Goal: Task Accomplishment & Management: Manage account settings

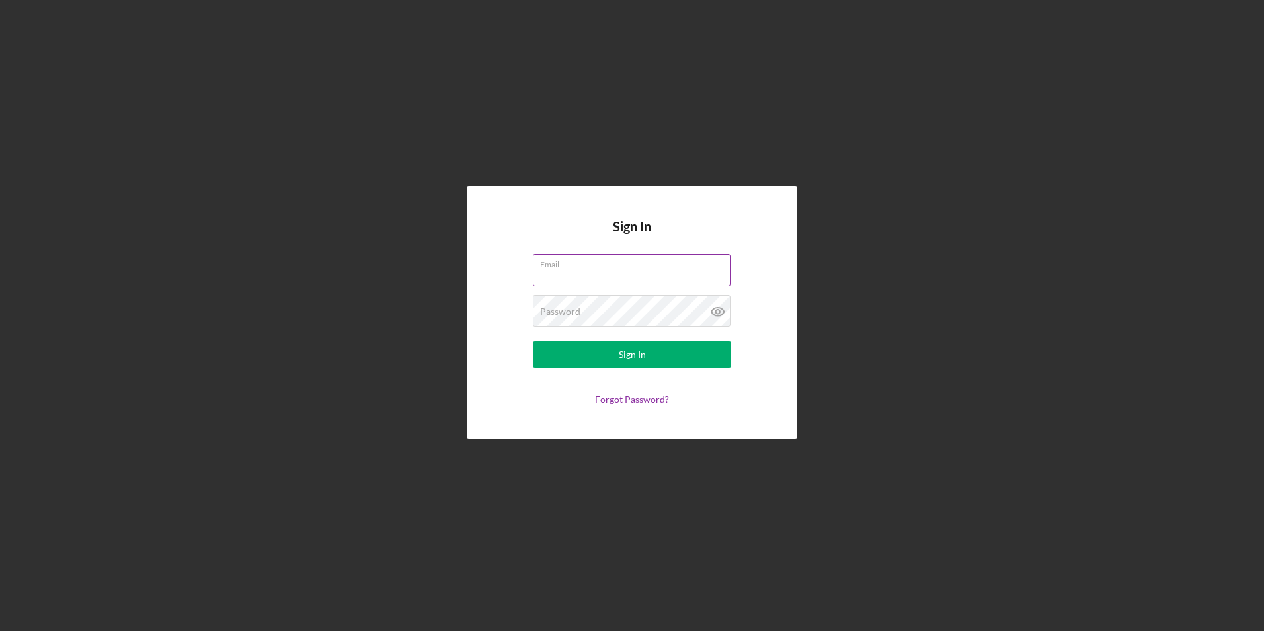
click at [557, 277] on input "Email" at bounding box center [632, 270] width 198 height 32
type input "[EMAIL_ADDRESS][DOMAIN_NAME]"
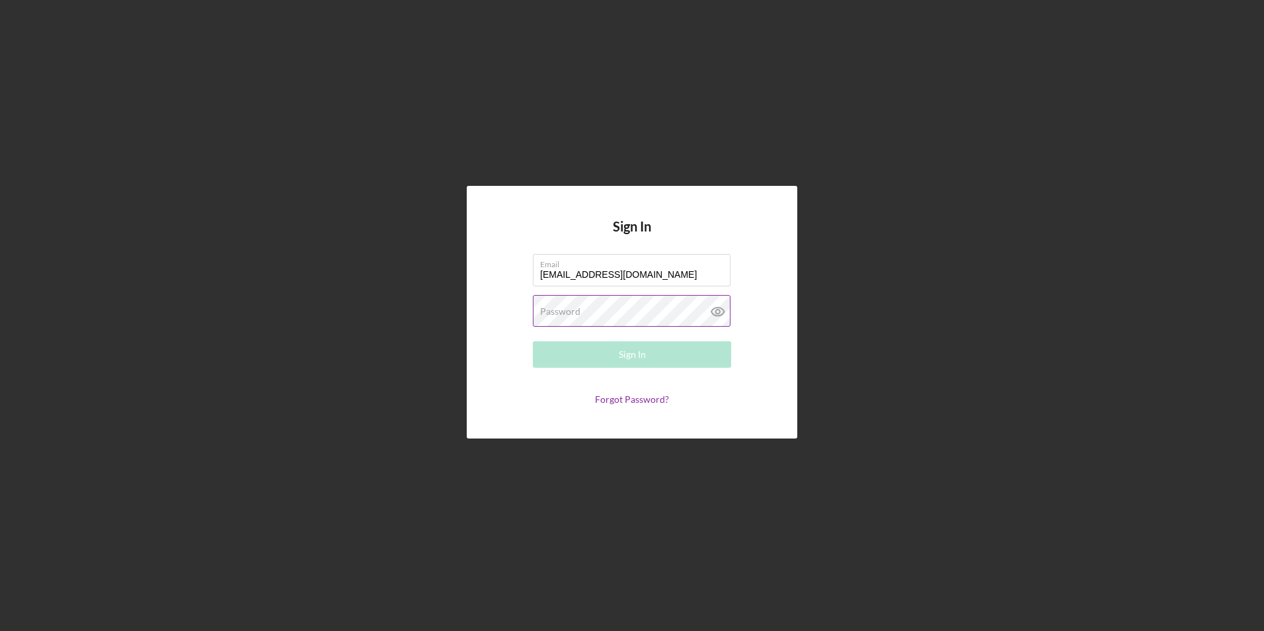
click at [553, 311] on label "Password" at bounding box center [560, 311] width 40 height 11
click at [642, 354] on div "Sign In" at bounding box center [632, 354] width 27 height 26
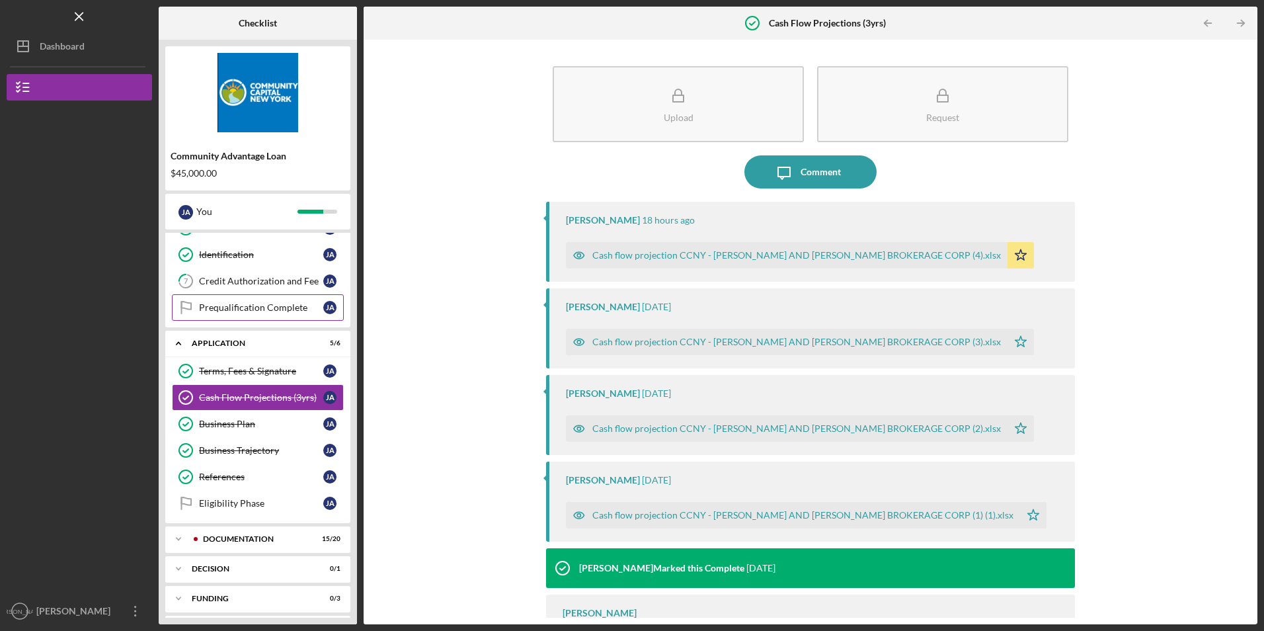
scroll to position [182, 0]
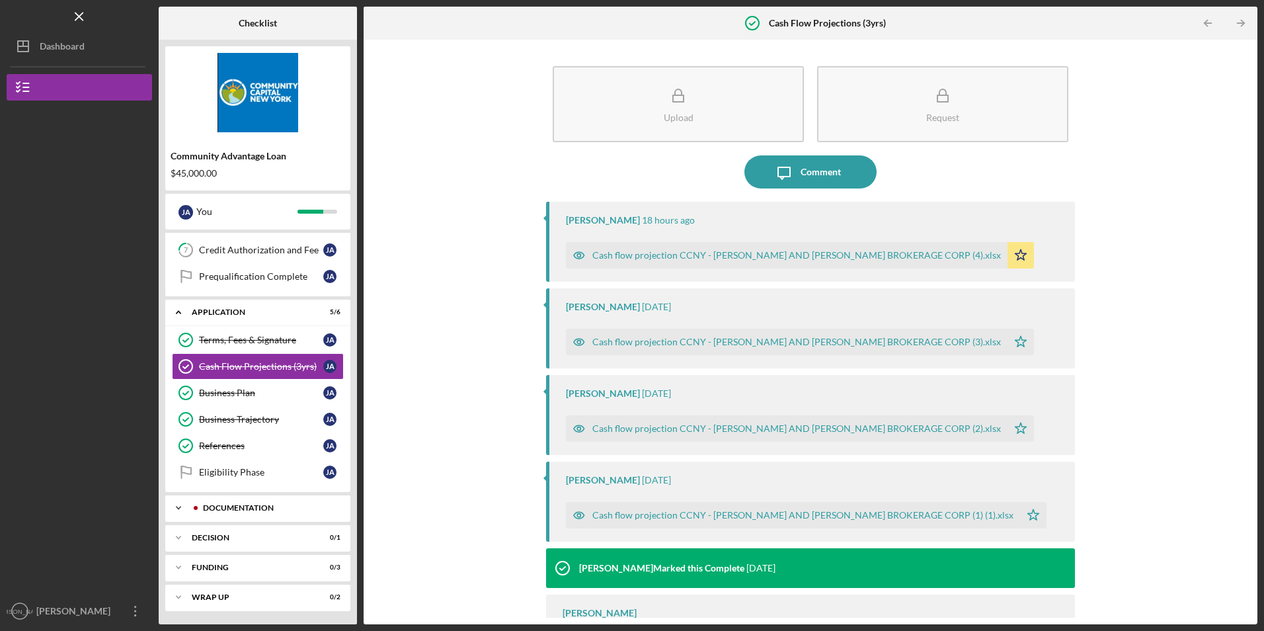
click at [228, 506] on div "Documentation" at bounding box center [268, 508] width 131 height 8
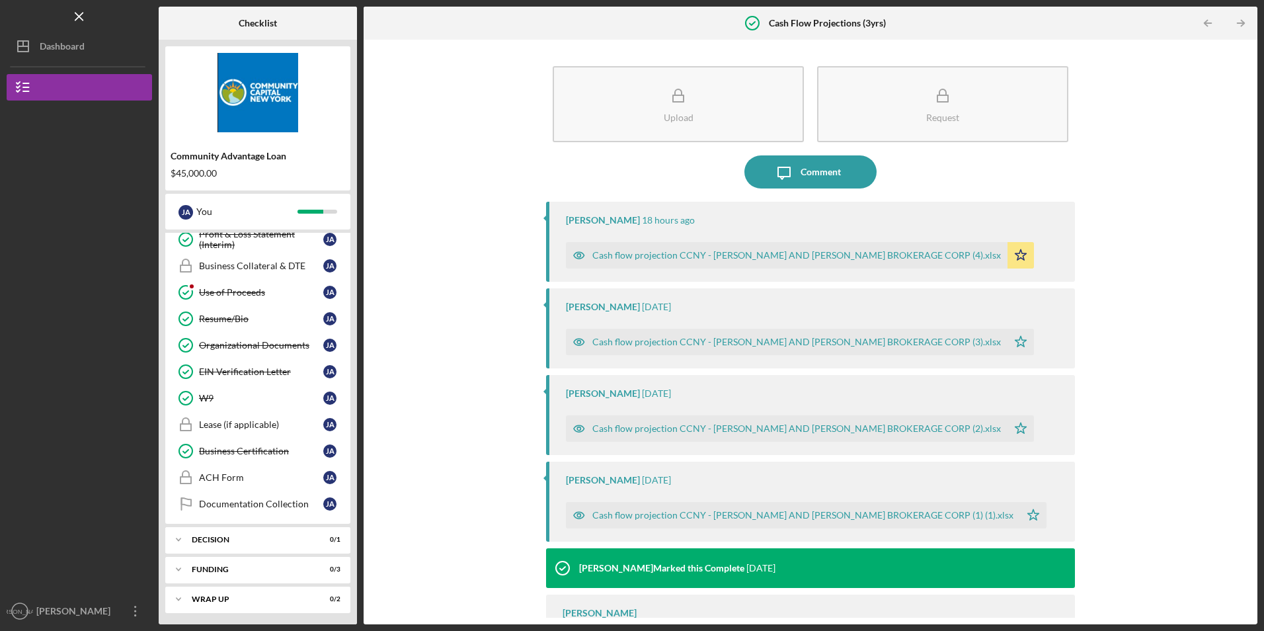
scroll to position [718, 0]
click at [239, 481] on div "ACH Form" at bounding box center [261, 475] width 124 height 11
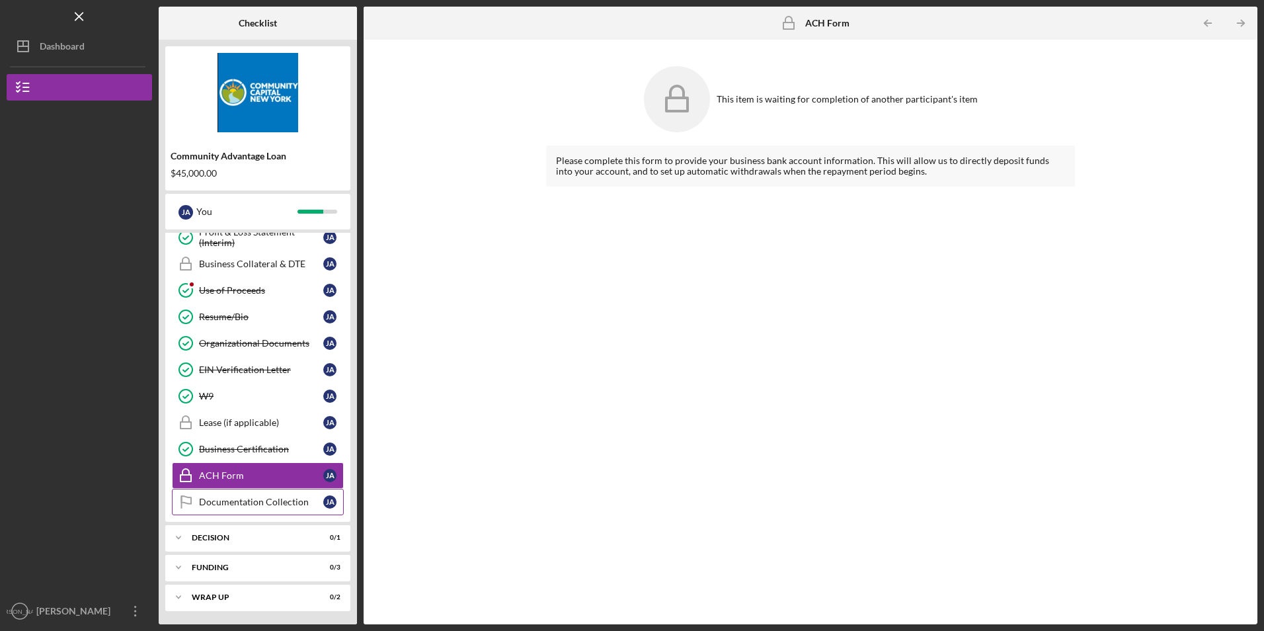
click at [226, 508] on link "Documentation Collection Documentation Collection [PERSON_NAME]" at bounding box center [258, 501] width 172 height 26
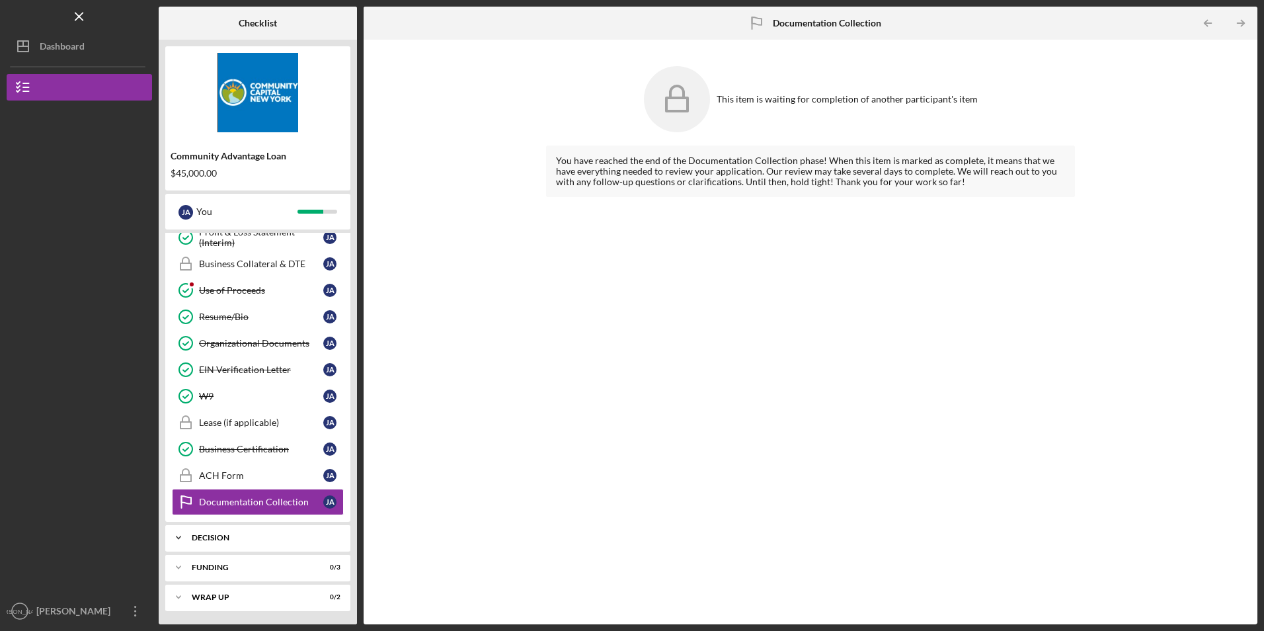
click at [213, 539] on div "Decision" at bounding box center [263, 537] width 142 height 8
click at [215, 568] on div "Decision" at bounding box center [261, 565] width 124 height 11
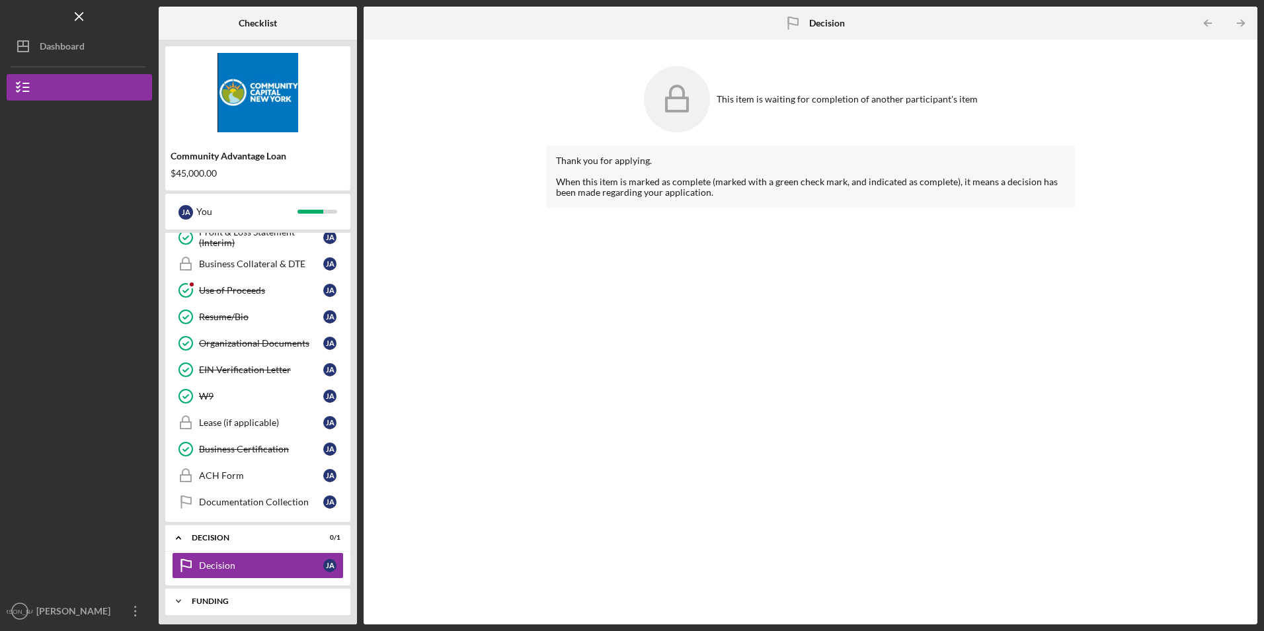
click at [208, 593] on div "Icon/Expander Funding 0 / 3" at bounding box center [257, 601] width 185 height 26
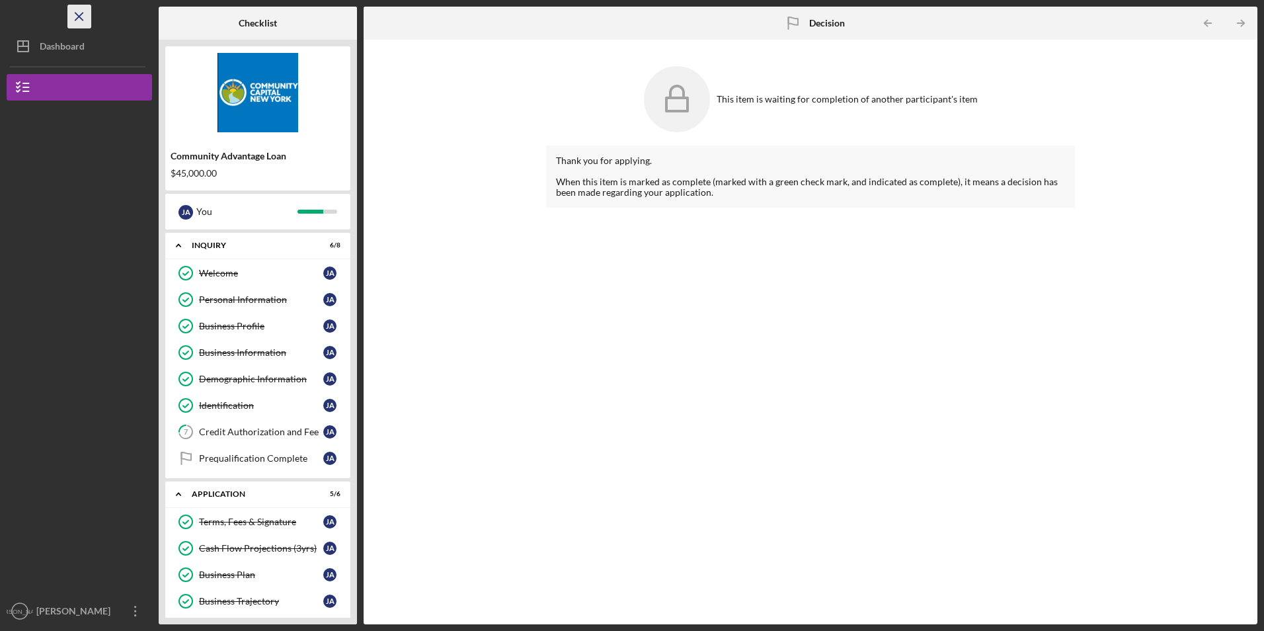
click at [76, 9] on icon "Icon/Menu Close" at bounding box center [80, 17] width 30 height 30
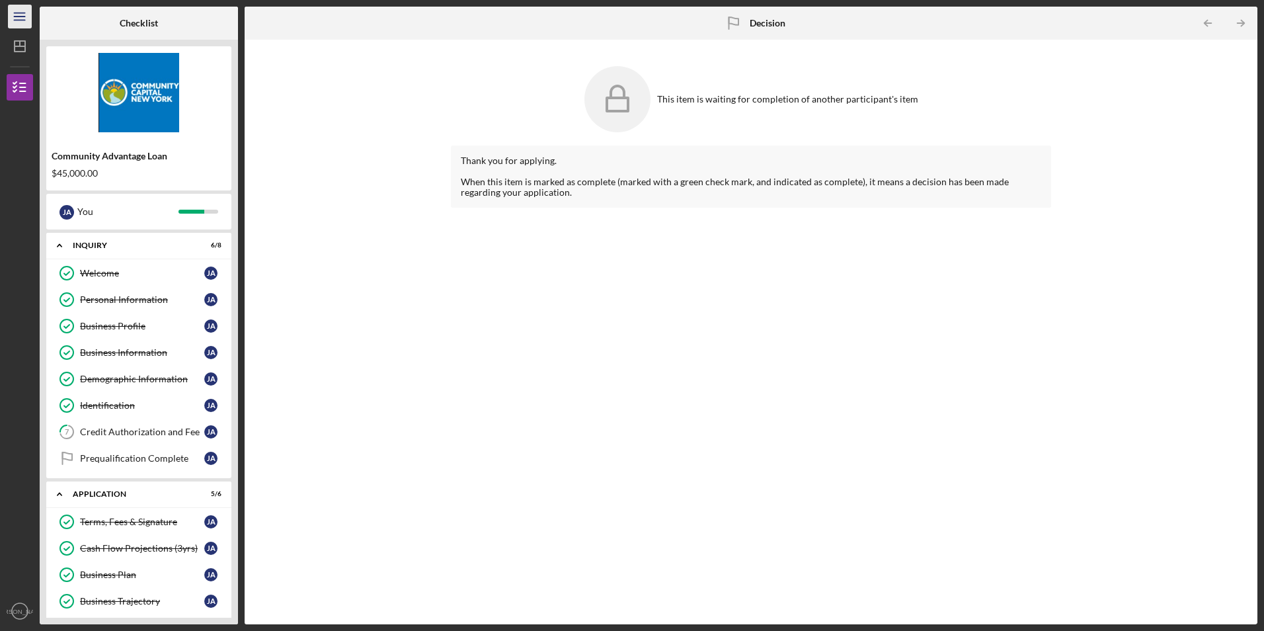
click at [9, 14] on icon "Icon/Menu" at bounding box center [20, 17] width 30 height 30
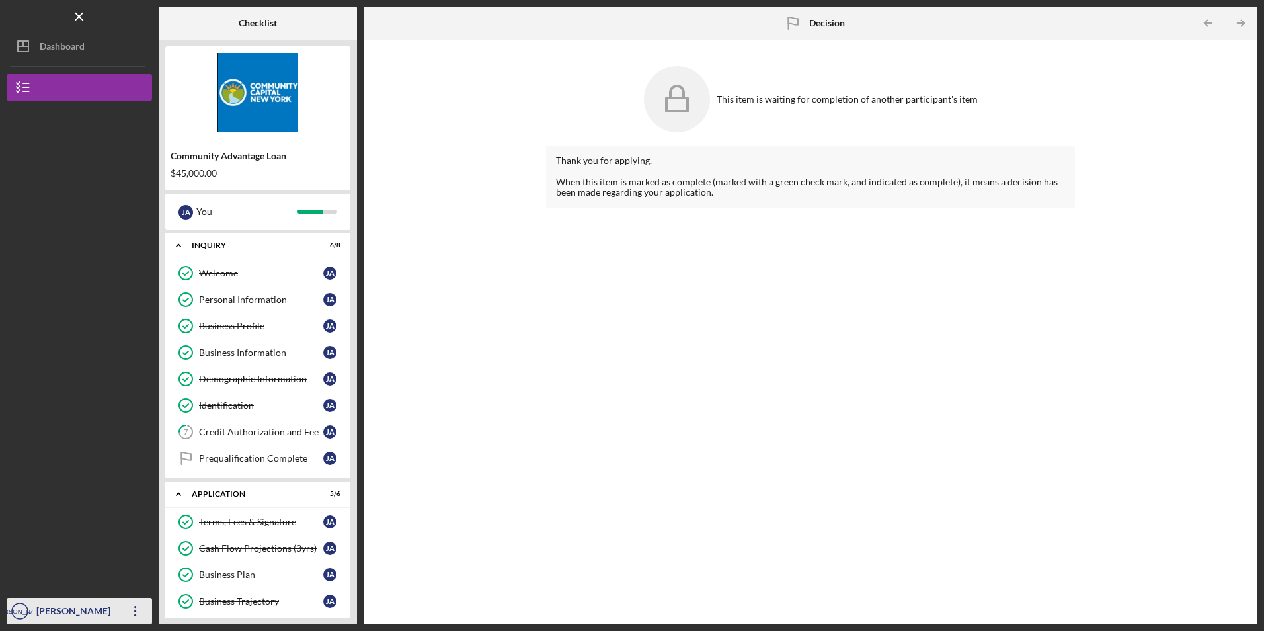
click at [79, 611] on div "[PERSON_NAME]" at bounding box center [76, 612] width 86 height 30
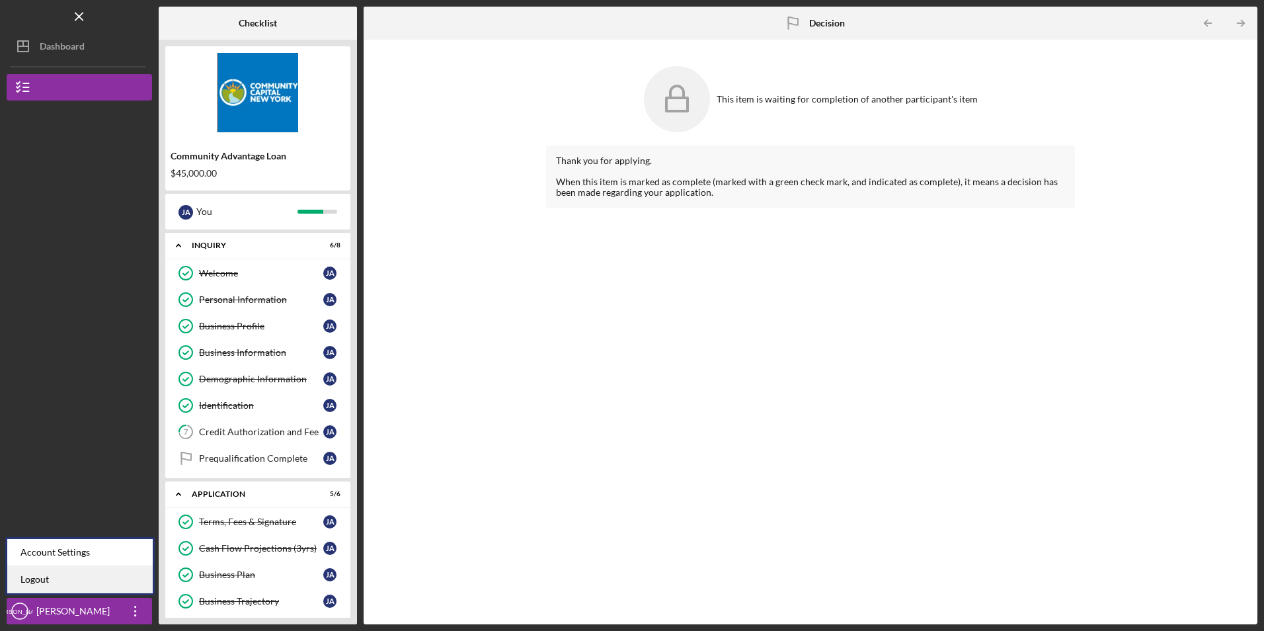
click at [46, 575] on link "Logout" at bounding box center [79, 579] width 145 height 27
